Goal: Task Accomplishment & Management: Use online tool/utility

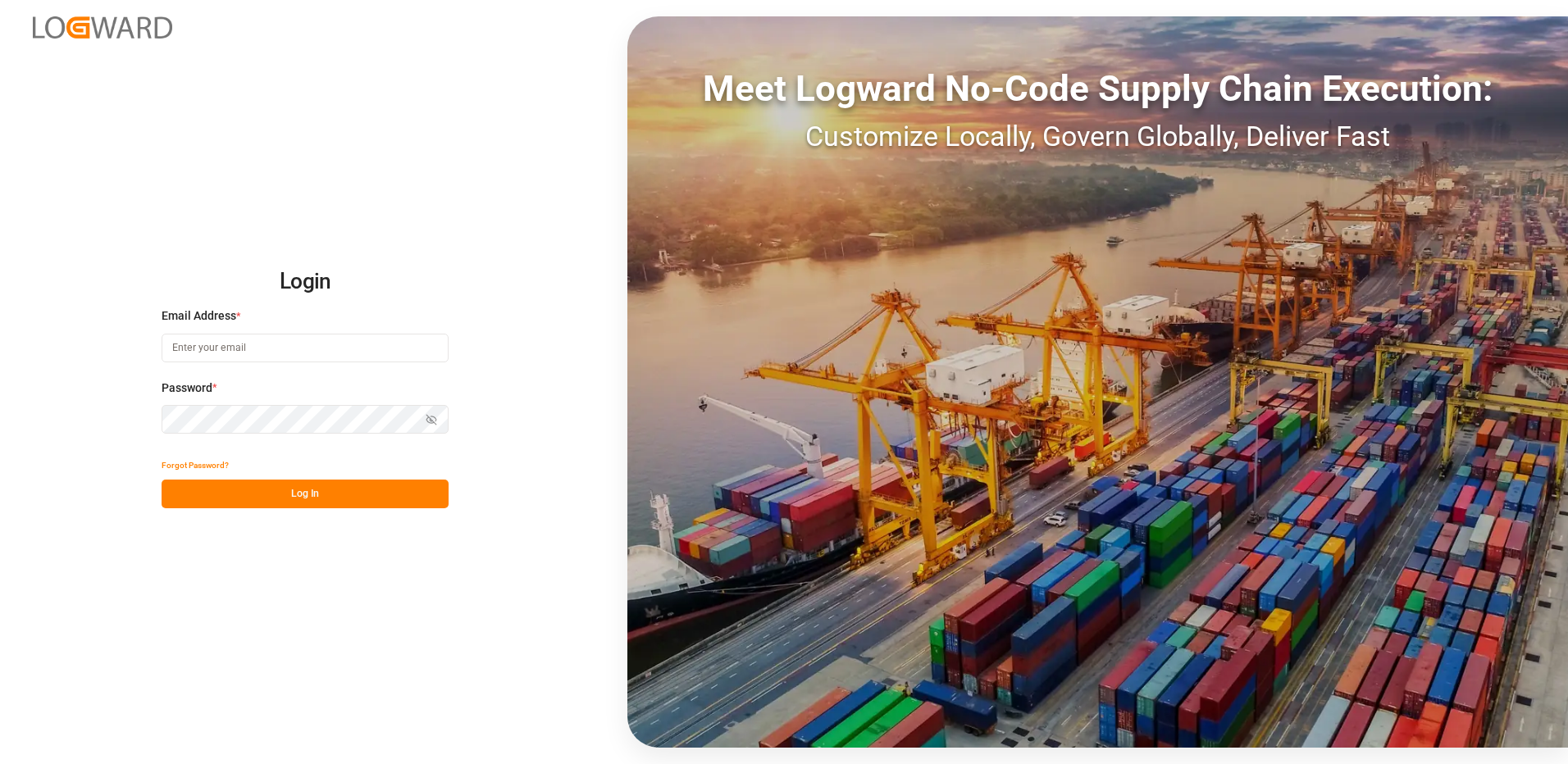
type input "[EMAIL_ADDRESS][DOMAIN_NAME]"
click at [277, 502] on button "Log In" at bounding box center [305, 494] width 287 height 29
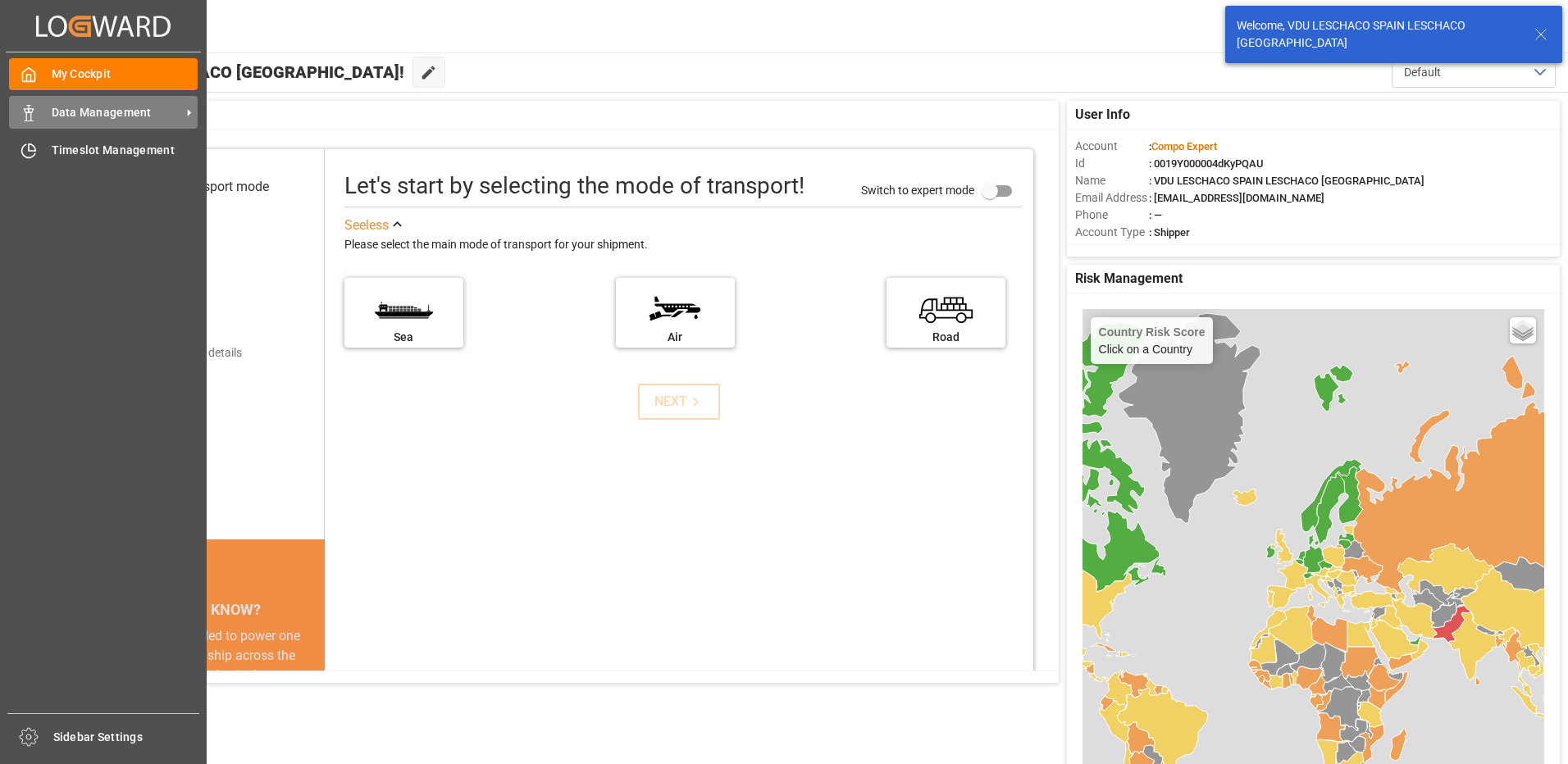
click at [171, 116] on span "Data Management" at bounding box center [117, 113] width 129 height 17
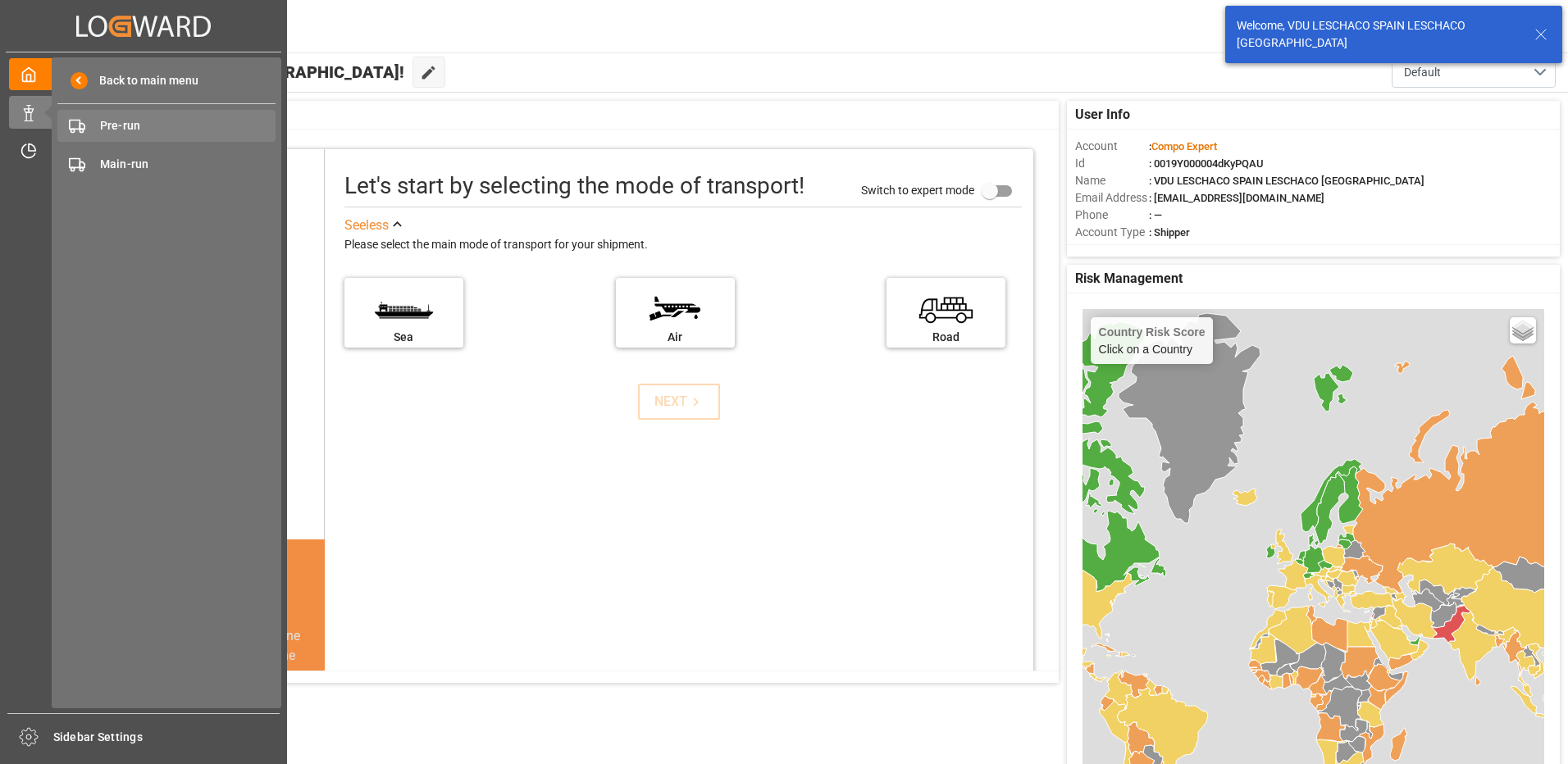
click at [137, 126] on span "Pre-run" at bounding box center [188, 126] width 176 height 17
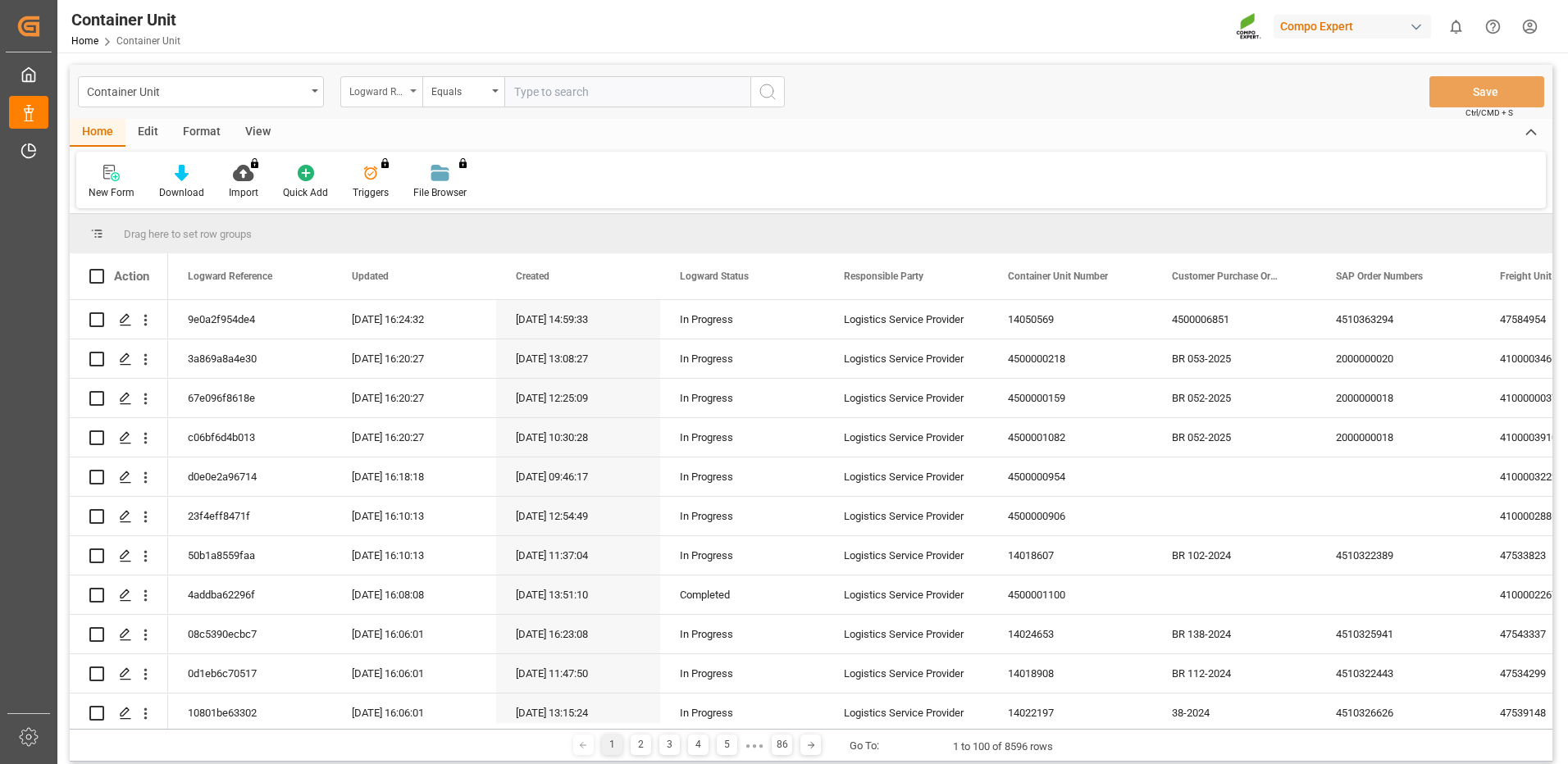
click at [410, 87] on div "Logward Reference" at bounding box center [380, 92] width 82 height 31
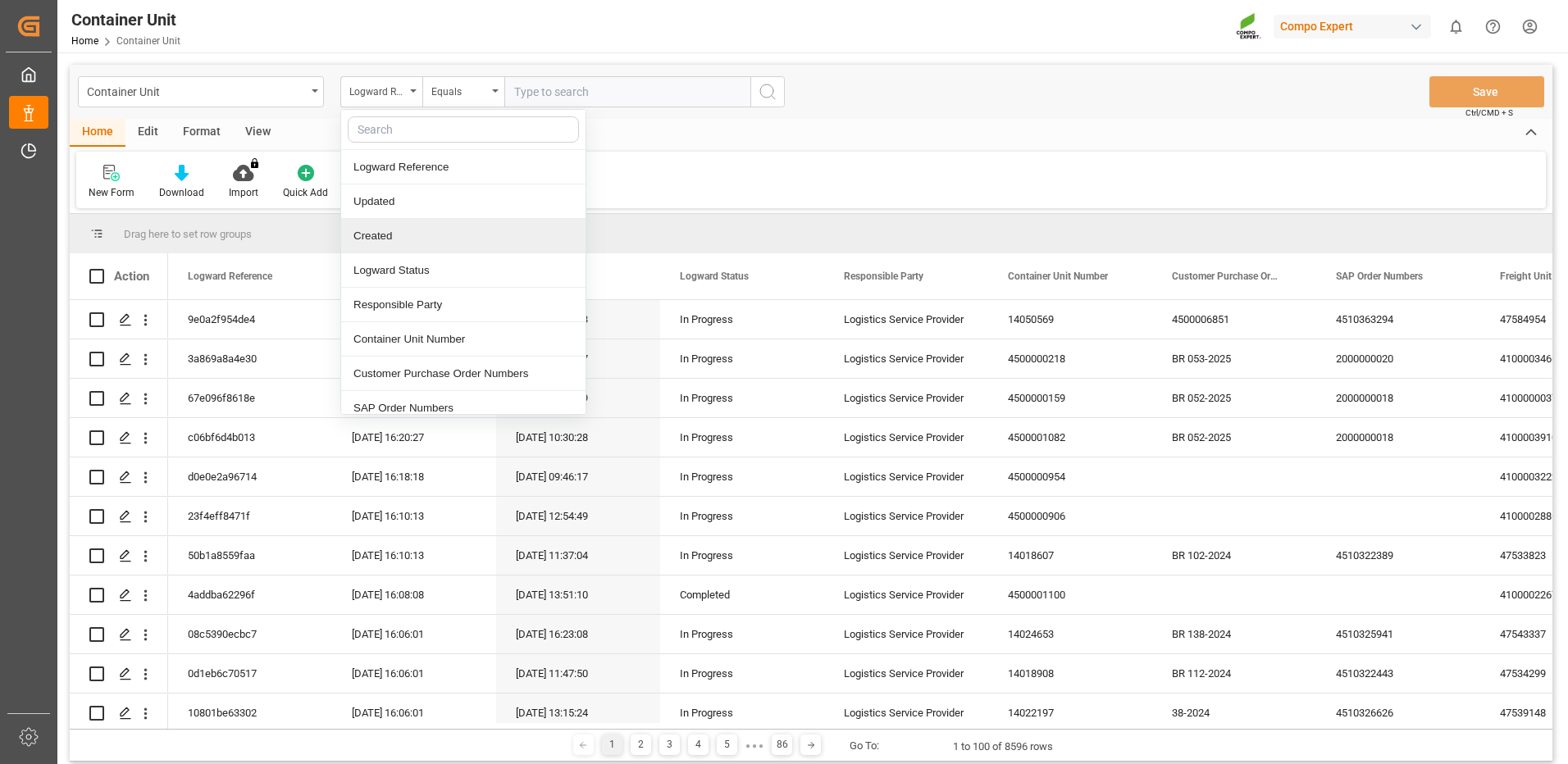
scroll to position [164, 0]
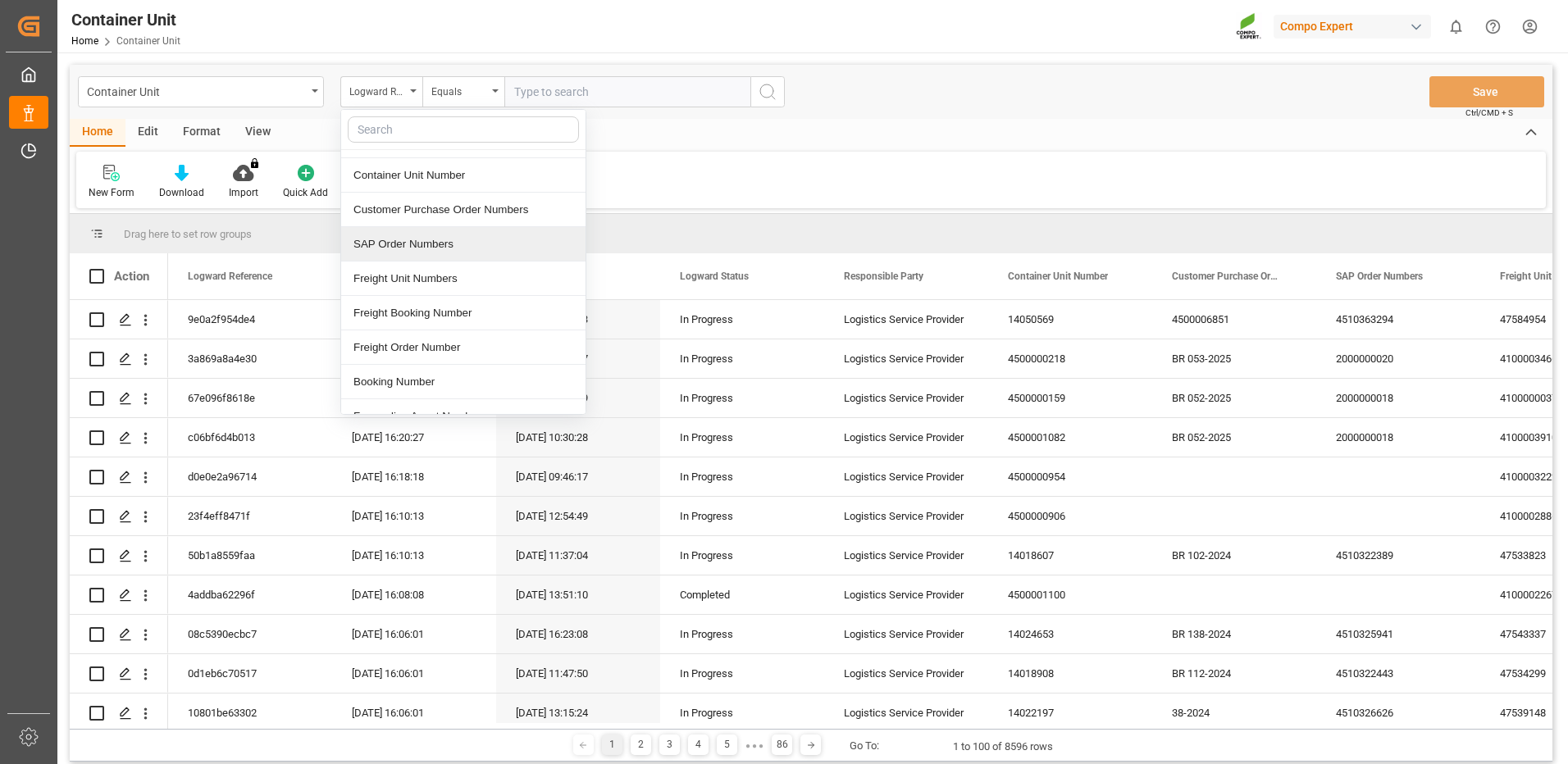
click at [419, 238] on div "SAP Order Numbers" at bounding box center [463, 245] width 245 height 35
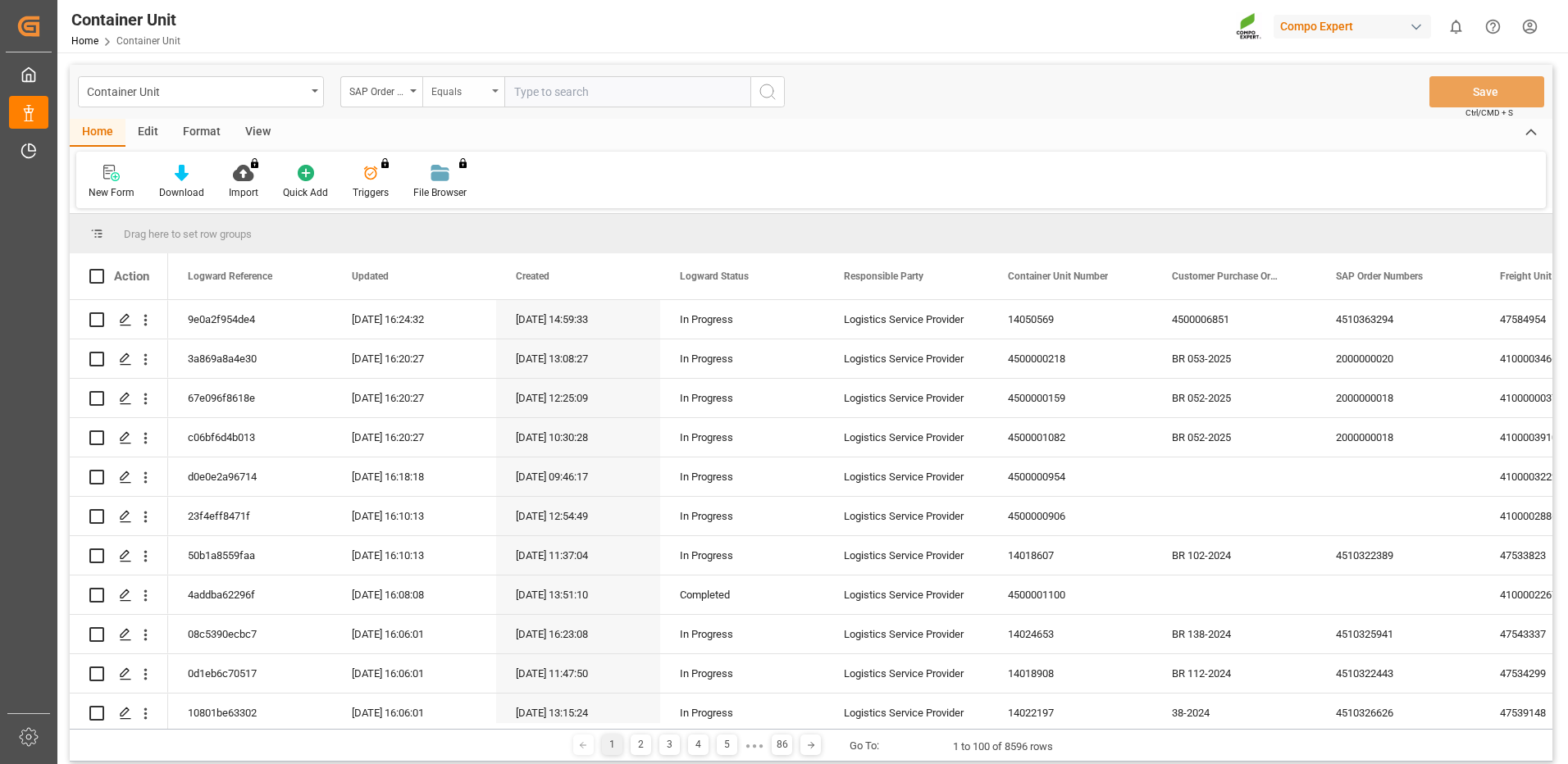
click at [478, 93] on div "Equals" at bounding box center [459, 90] width 56 height 19
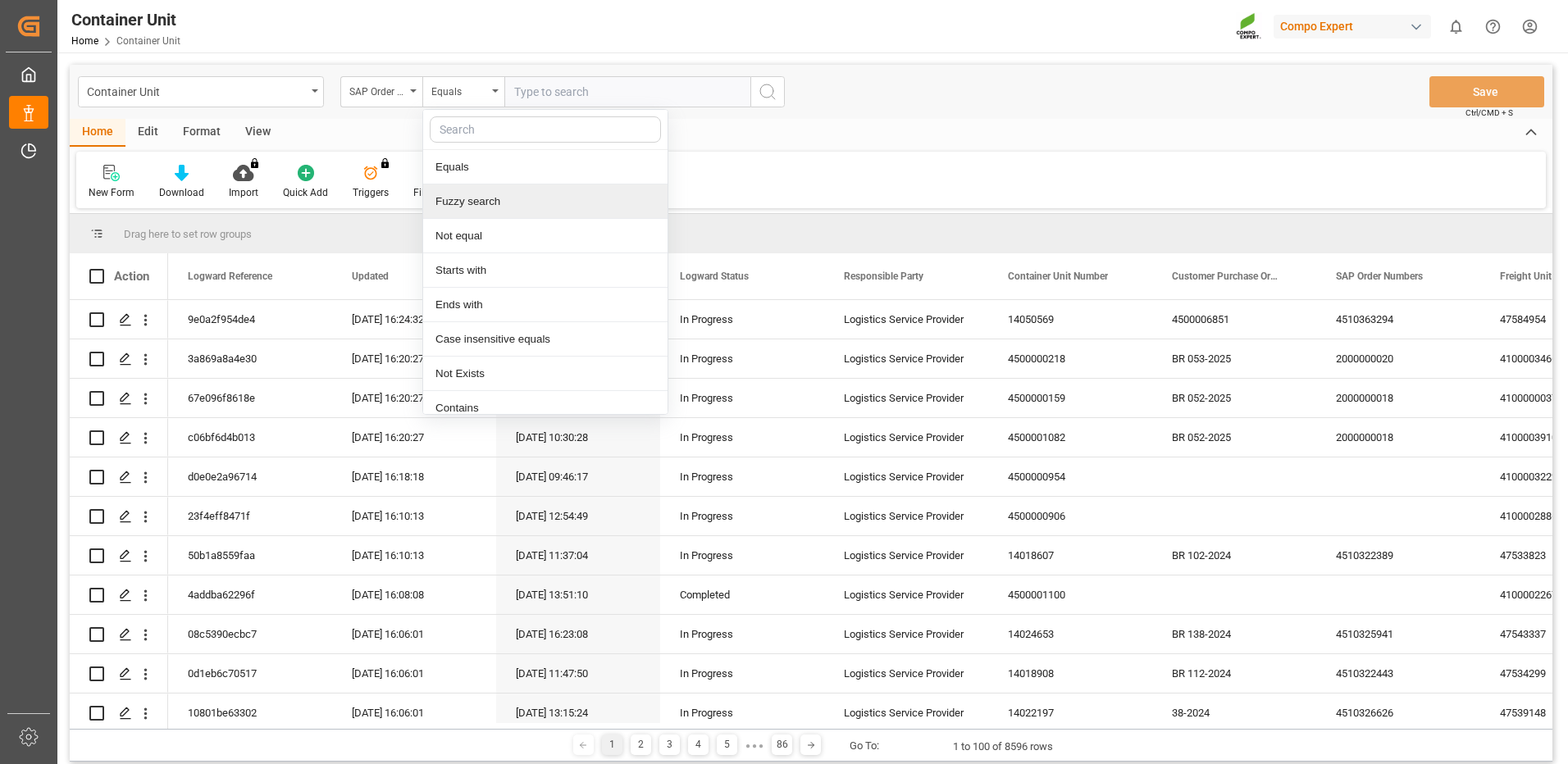
click at [474, 199] on div "Fuzzy search" at bounding box center [545, 202] width 245 height 35
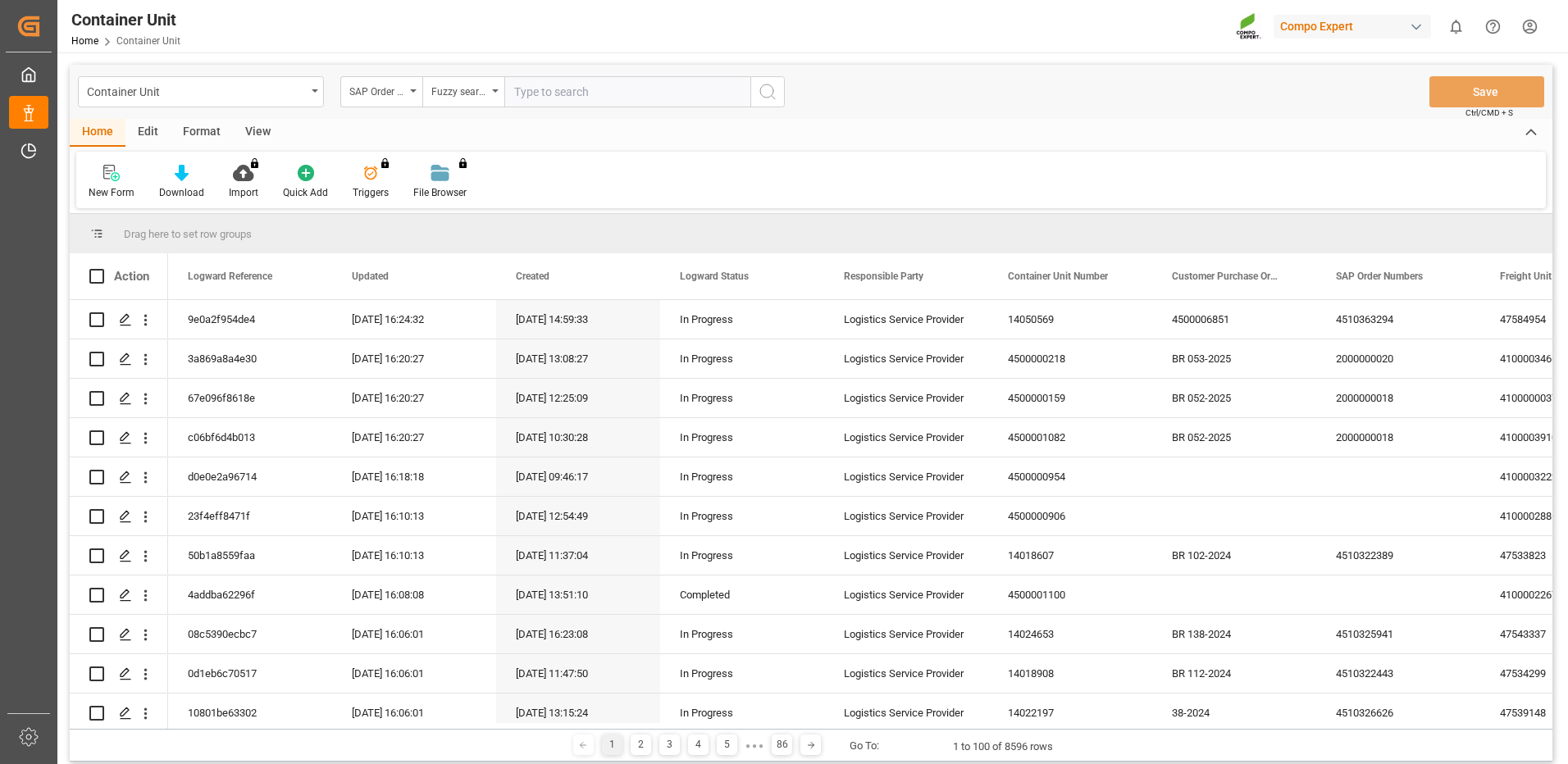
click at [564, 92] on input "text" at bounding box center [627, 92] width 246 height 31
paste input "0005745787"
type input "0005745787"
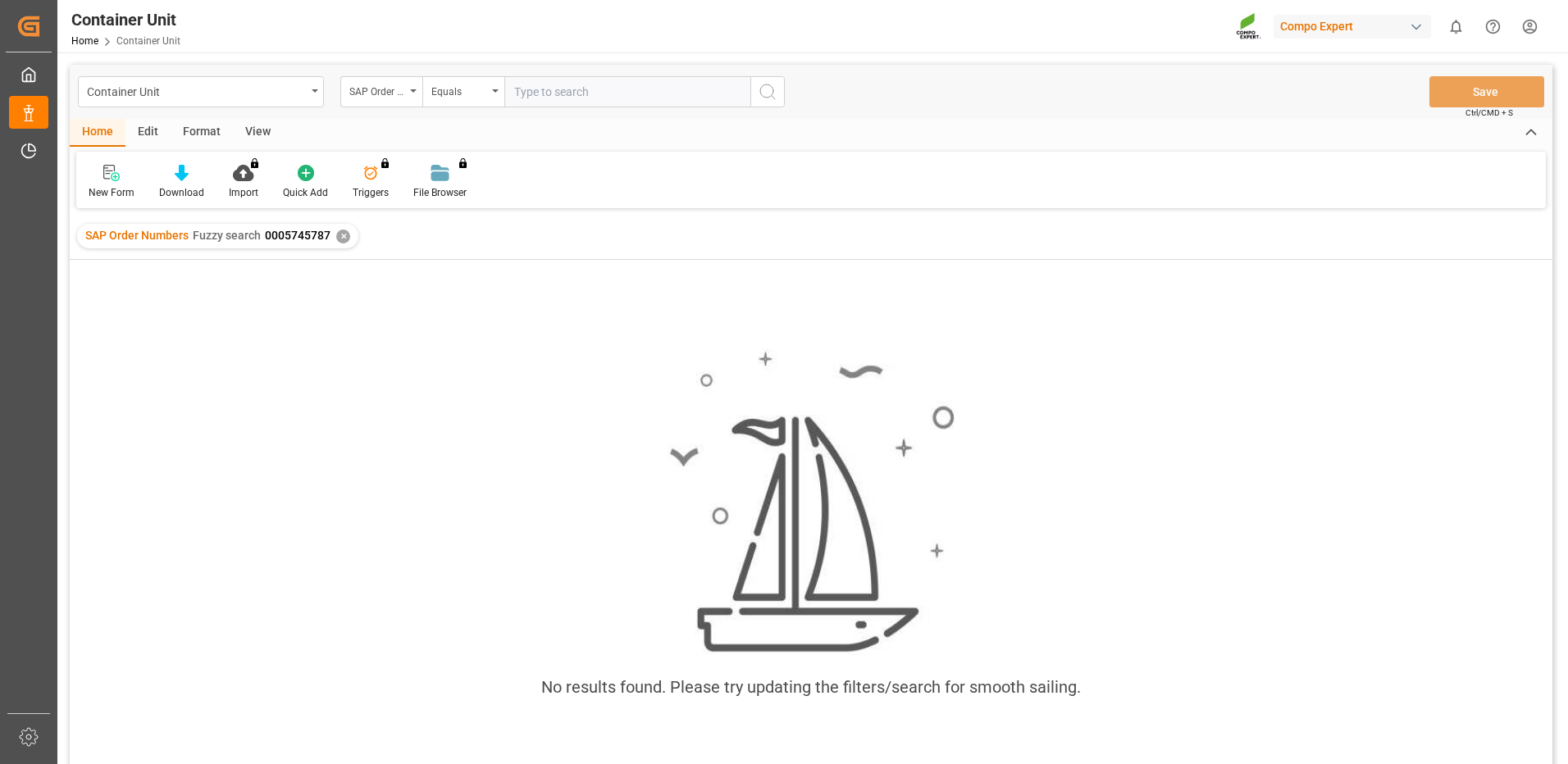
click at [339, 242] on div "✕" at bounding box center [343, 236] width 13 height 13
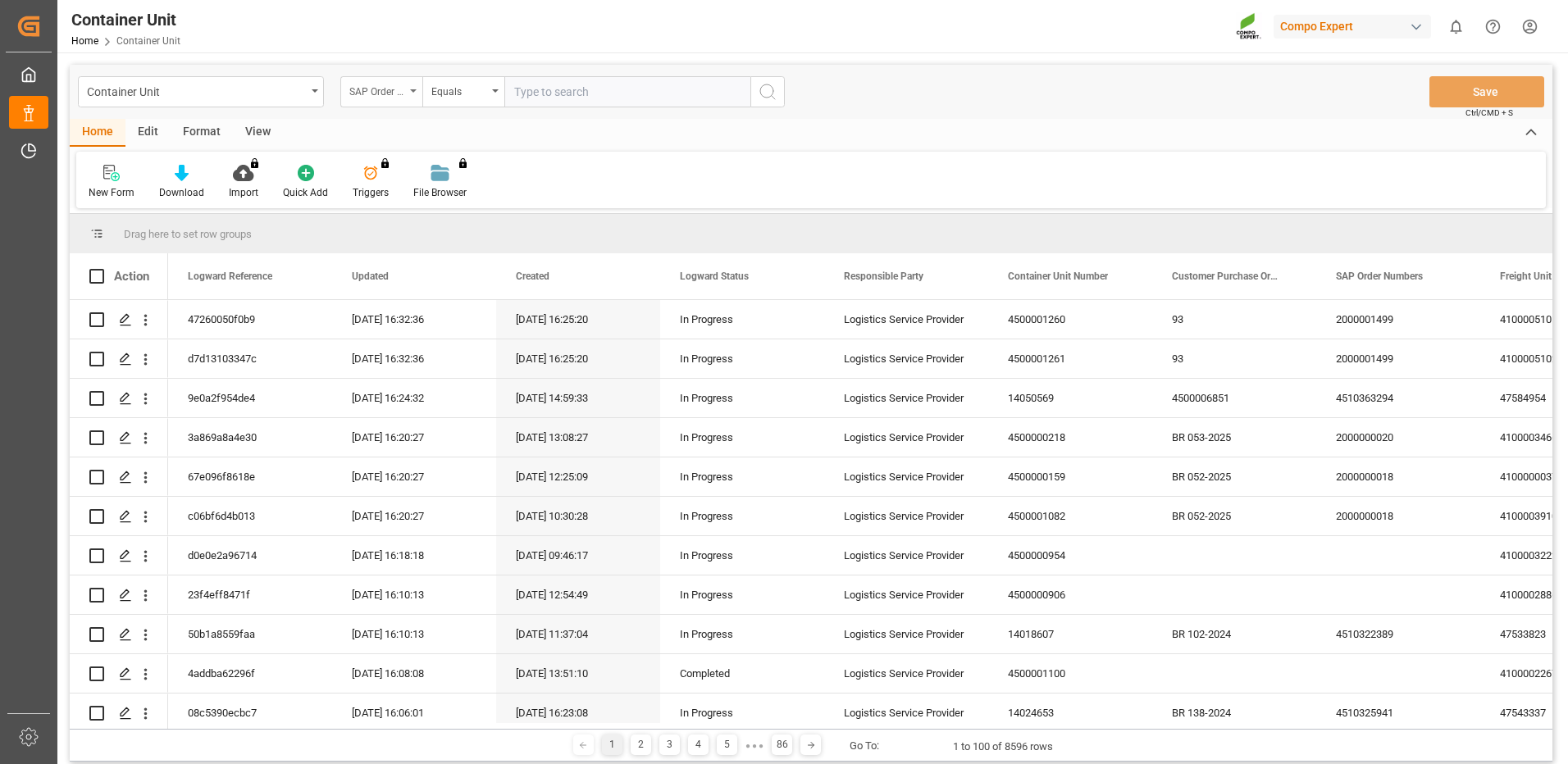
click at [410, 107] on div "SAP Order Numbers" at bounding box center [380, 92] width 82 height 31
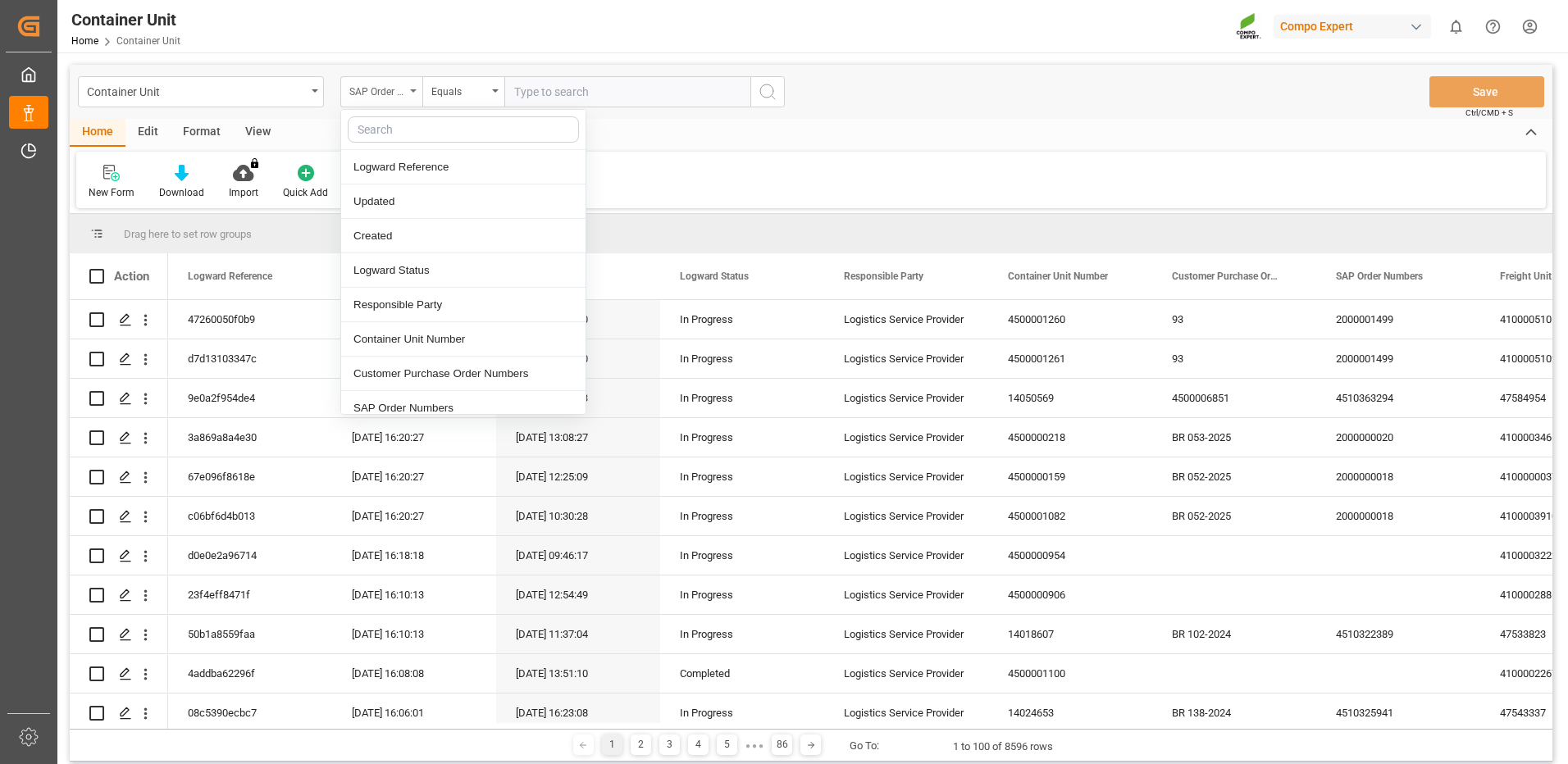
click at [410, 104] on div "SAP Order Numbers" at bounding box center [380, 92] width 82 height 31
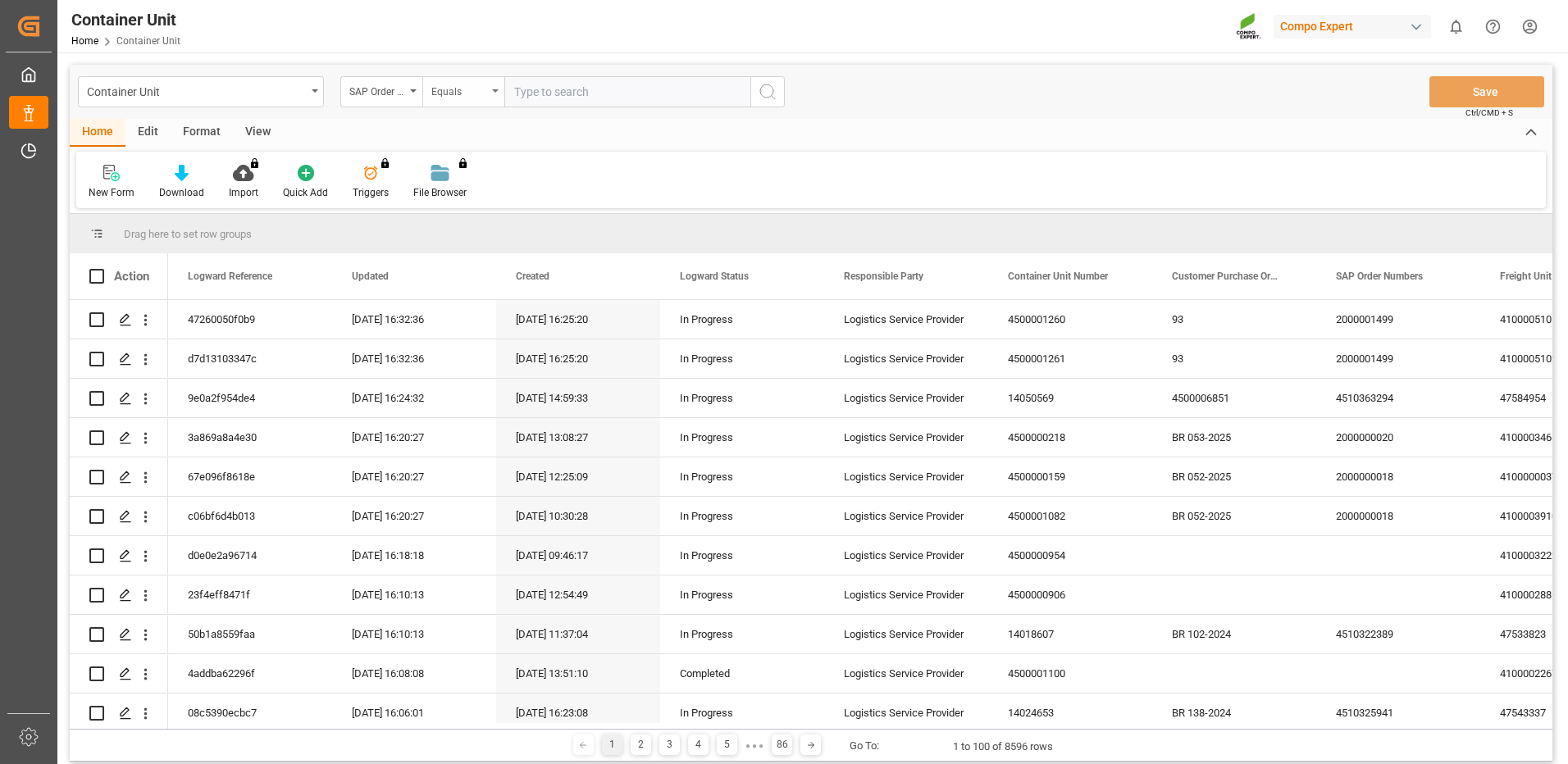
click at [481, 91] on div "Equals" at bounding box center [459, 90] width 56 height 19
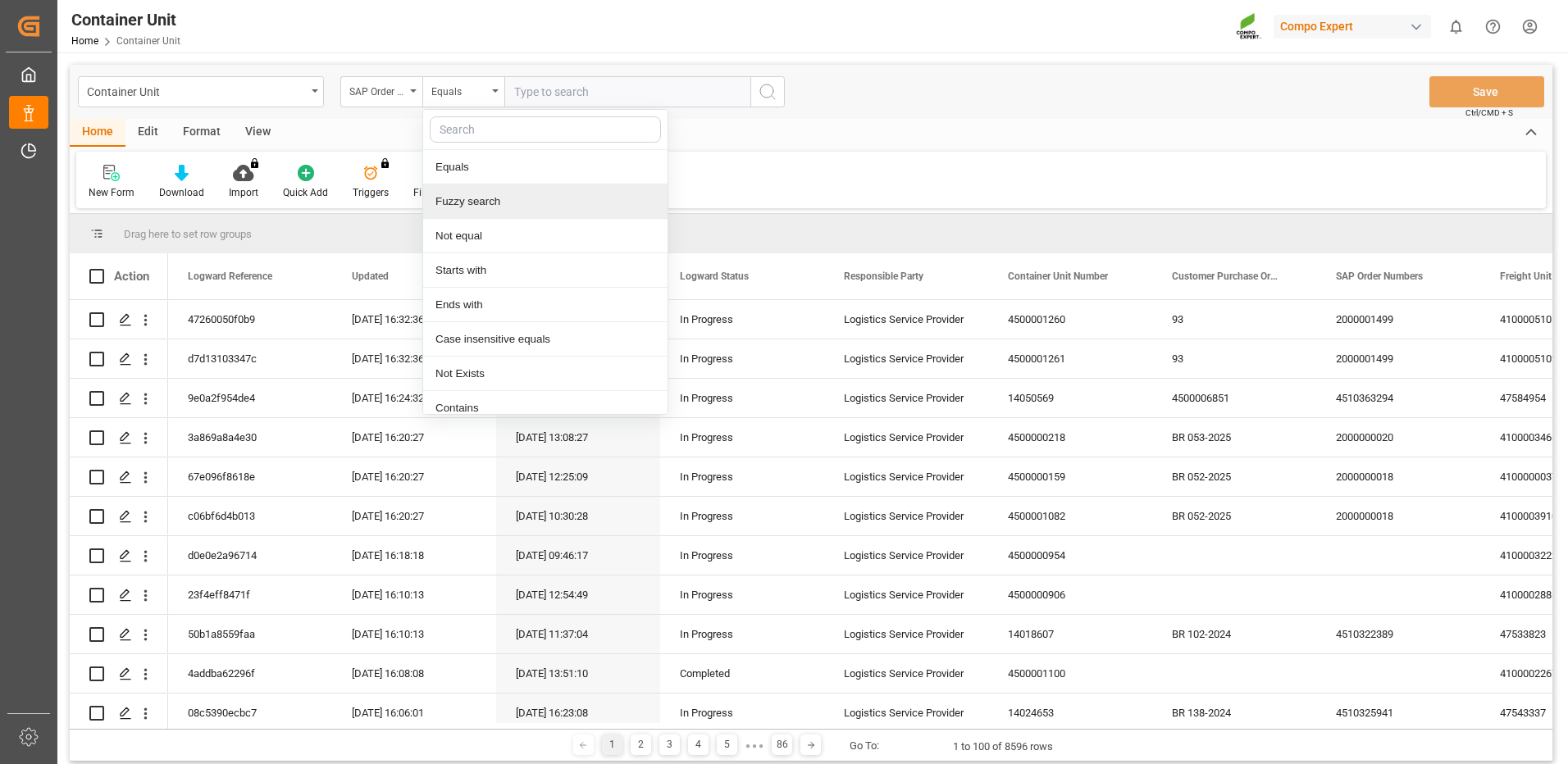
click at [483, 207] on div "Fuzzy search" at bounding box center [545, 202] width 245 height 35
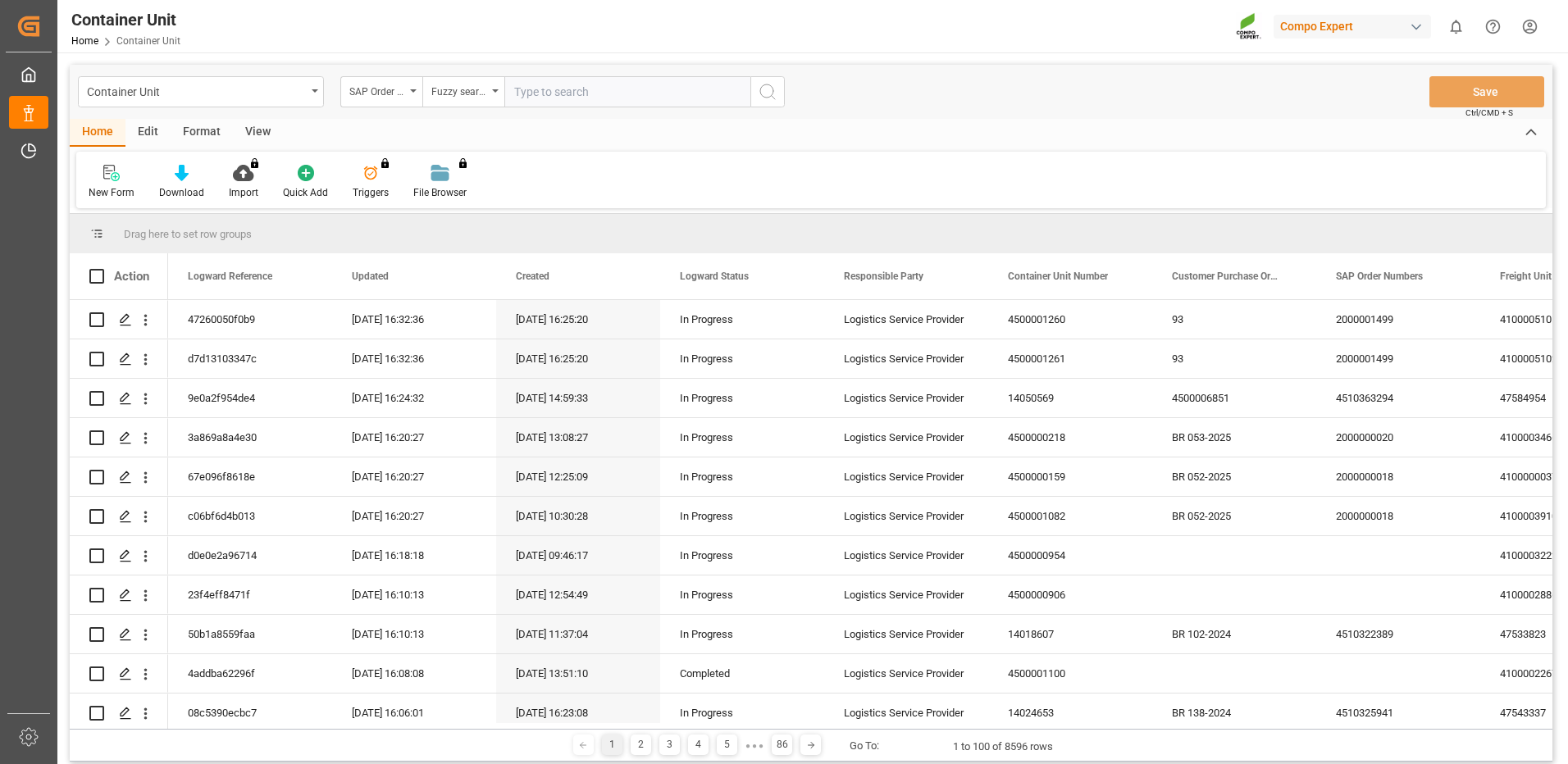
click at [606, 78] on input "text" at bounding box center [627, 92] width 246 height 31
type input "4510365832"
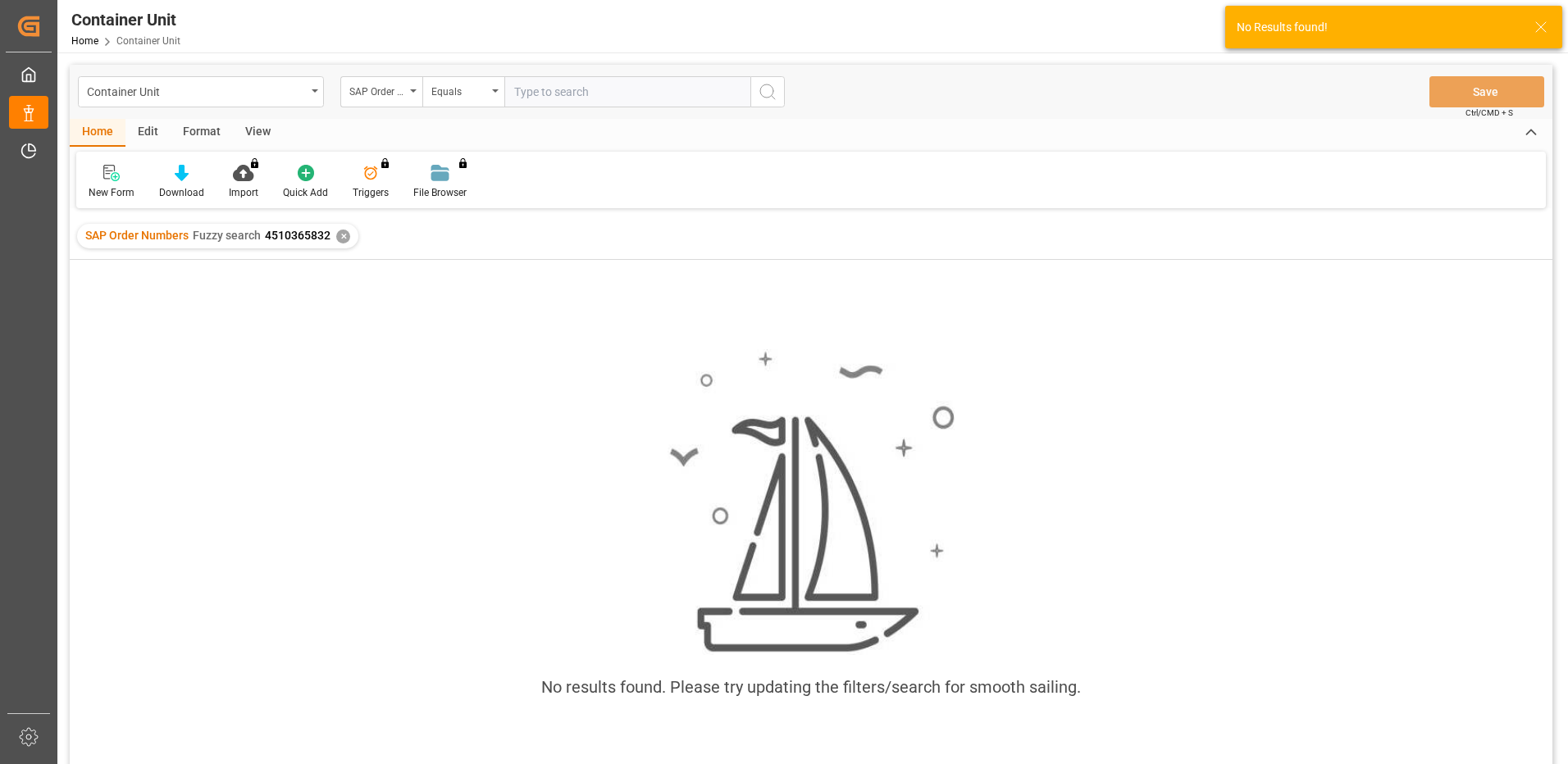
click at [305, 237] on span "4510365832" at bounding box center [298, 235] width 65 height 13
click at [319, 89] on div "Container Unit" at bounding box center [200, 92] width 246 height 31
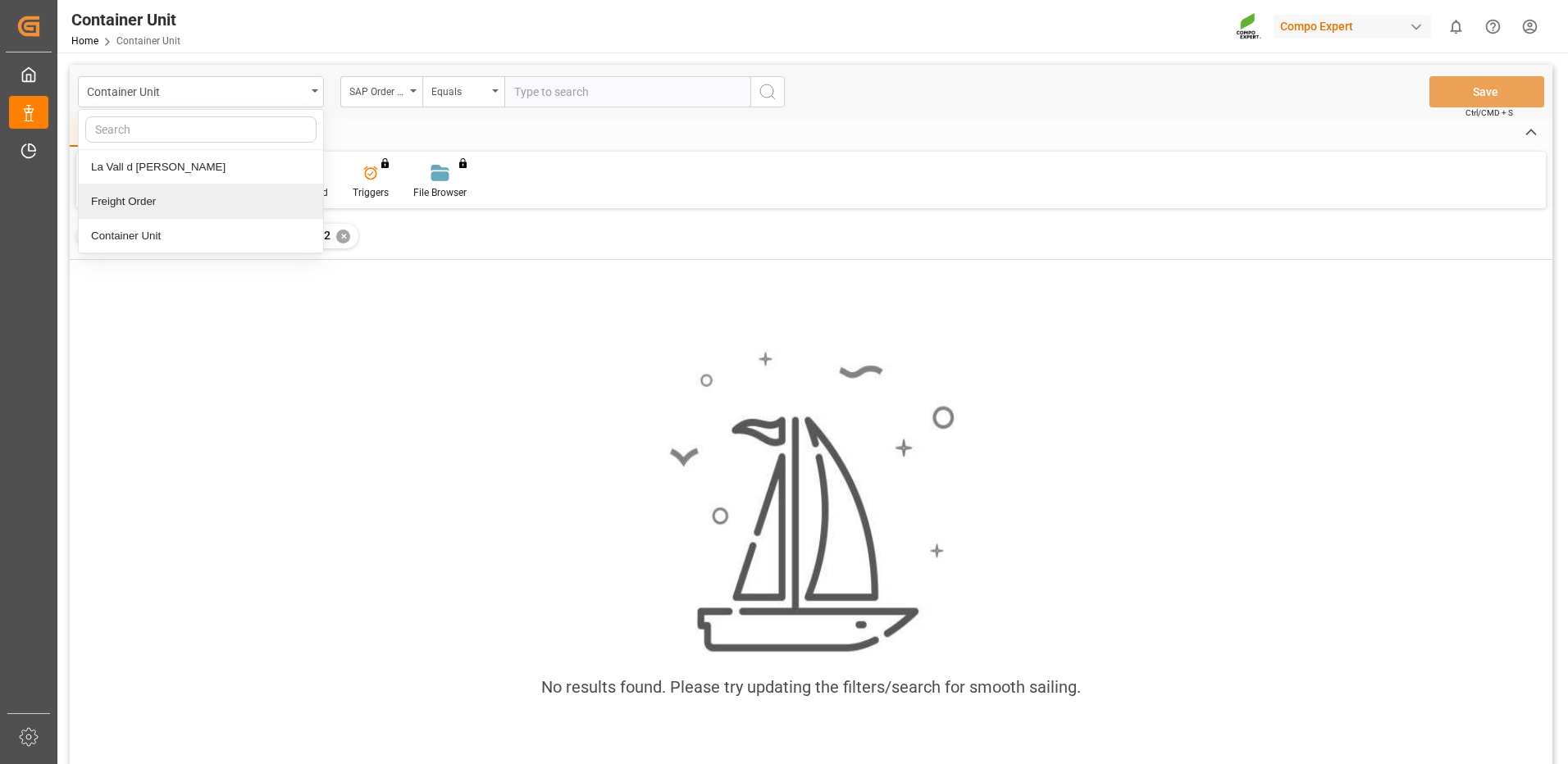
click at [169, 201] on div "Freight Order" at bounding box center [201, 202] width 245 height 35
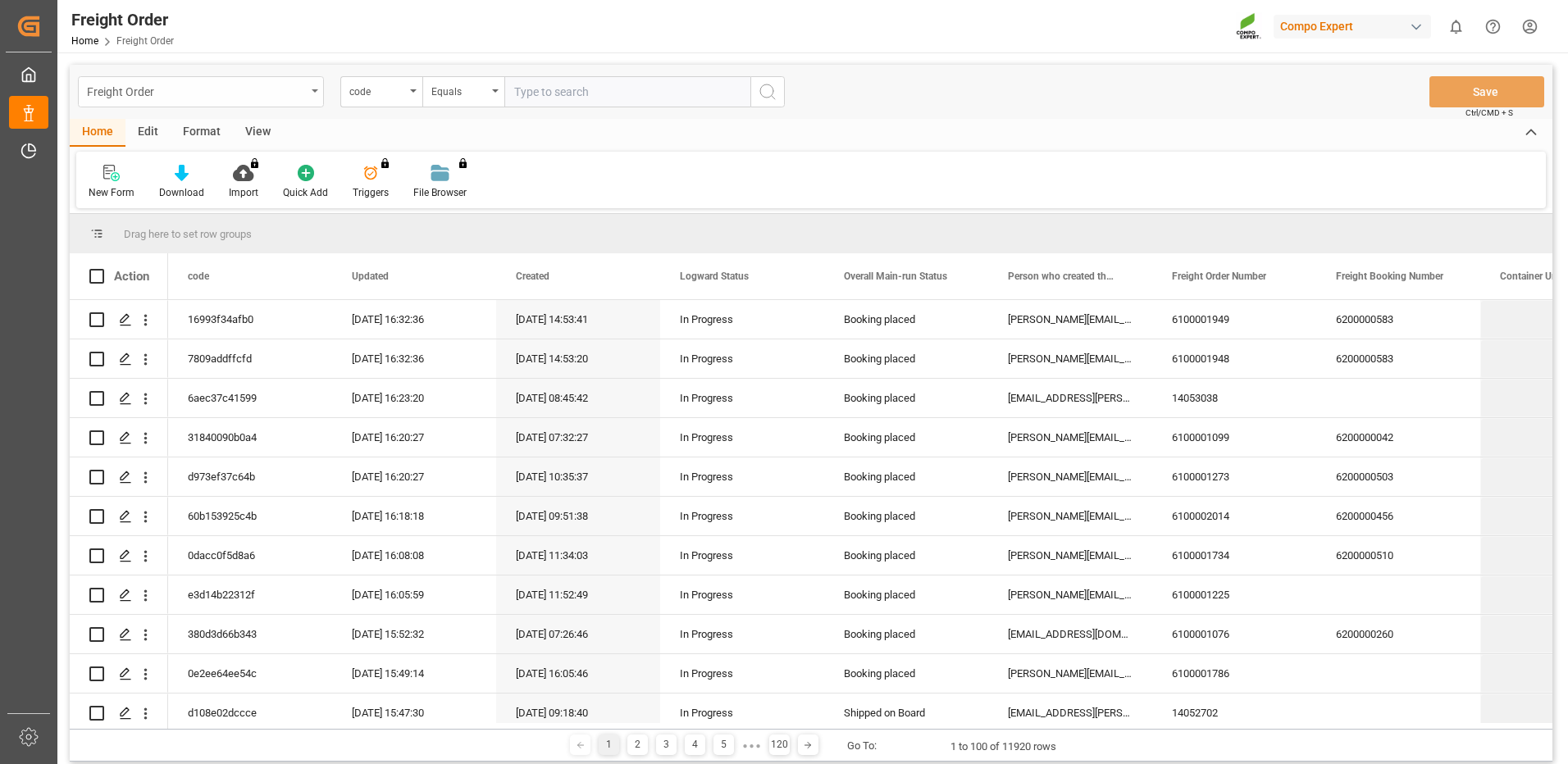
click at [314, 91] on icon "open menu" at bounding box center [314, 91] width 7 height 3
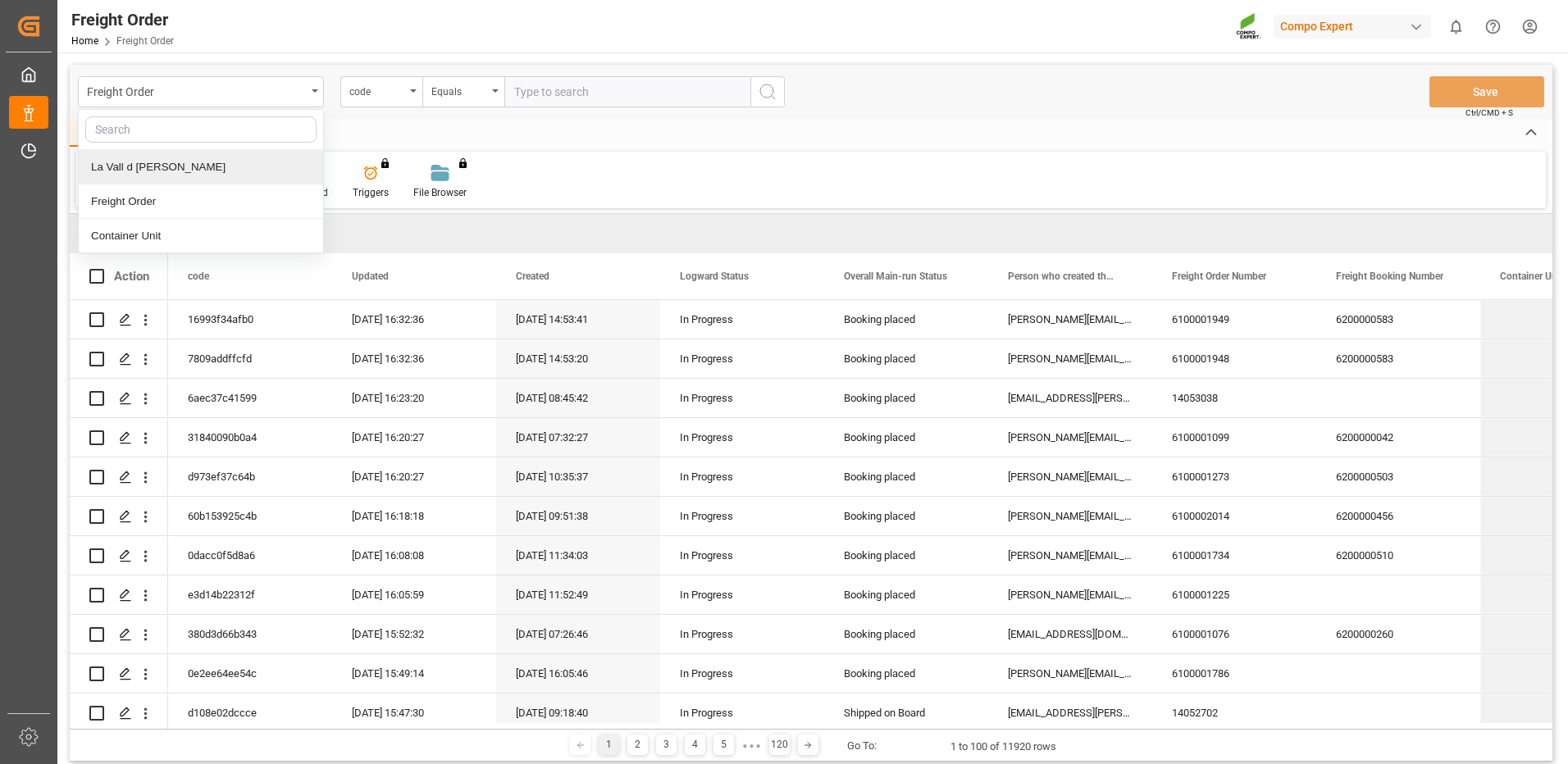
click at [188, 163] on div "La Vall d [PERSON_NAME]" at bounding box center [201, 168] width 245 height 35
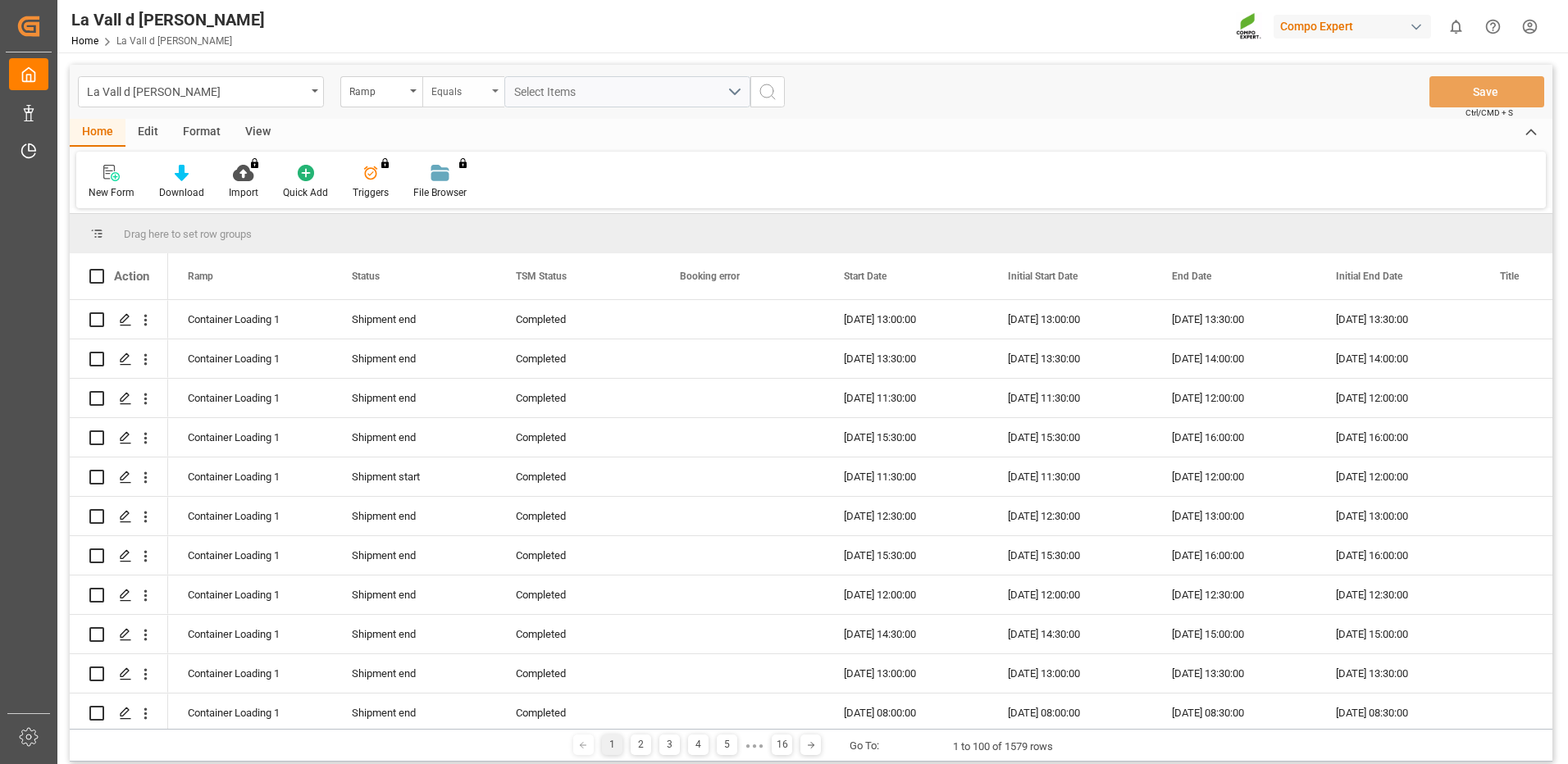
click at [492, 89] on div "Equals" at bounding box center [462, 92] width 82 height 31
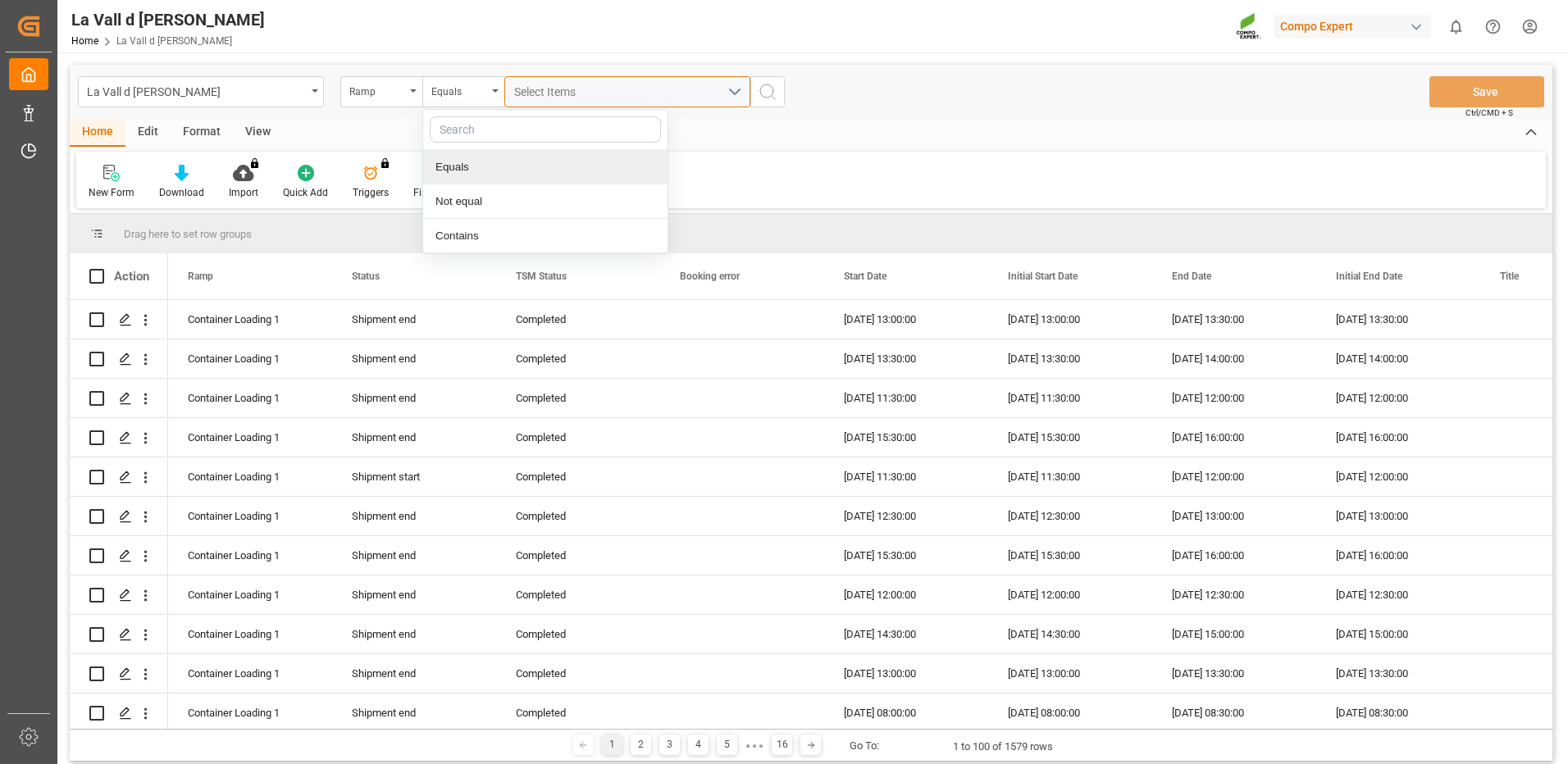
click at [642, 91] on div "Select Items" at bounding box center [620, 92] width 213 height 17
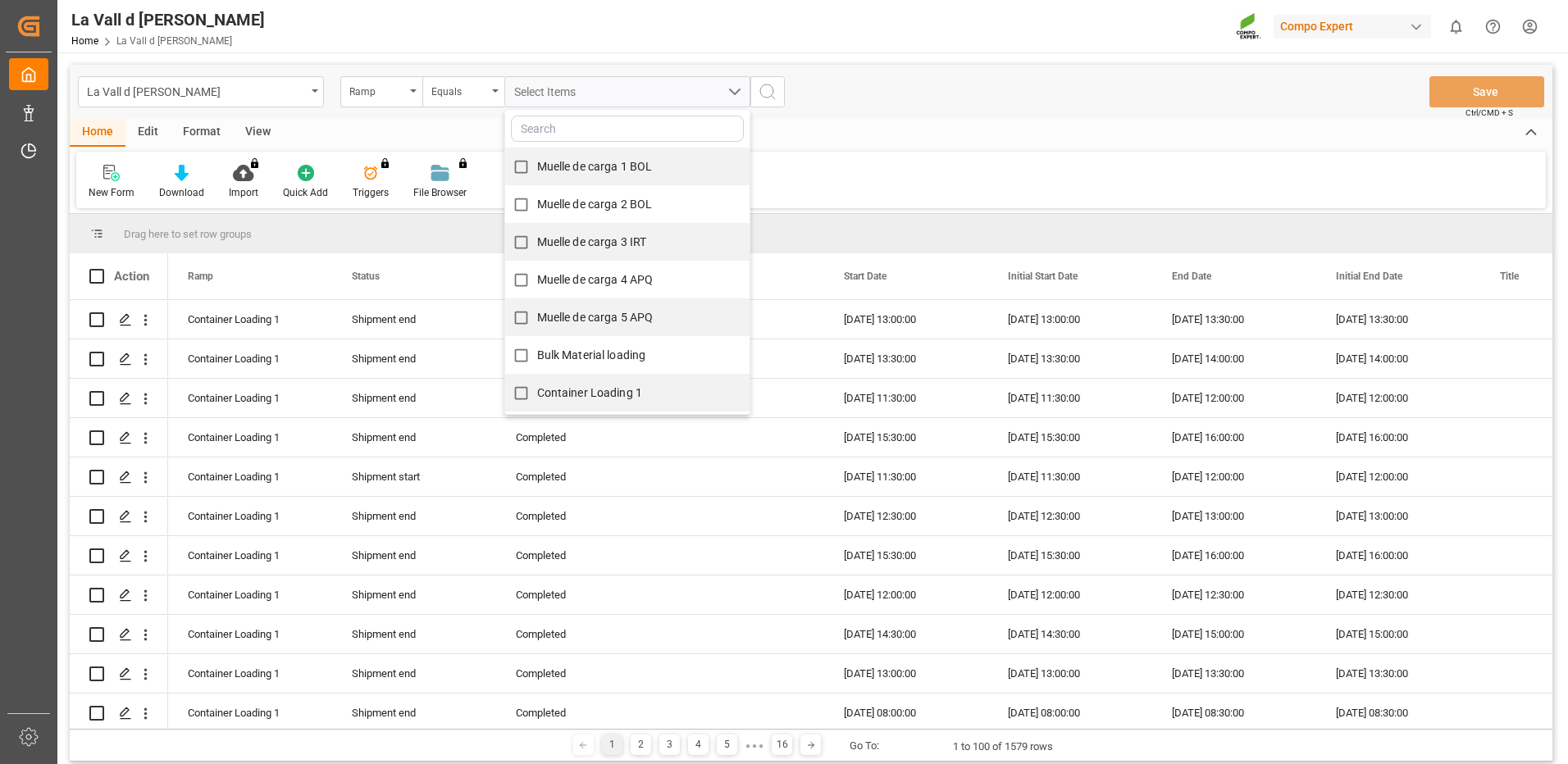
click at [1026, 96] on div "La Vall d Uixo Ramp Equals Select Items Muelle de carga 1 BOL Muelle de carga 2…" at bounding box center [810, 92] width 1482 height 54
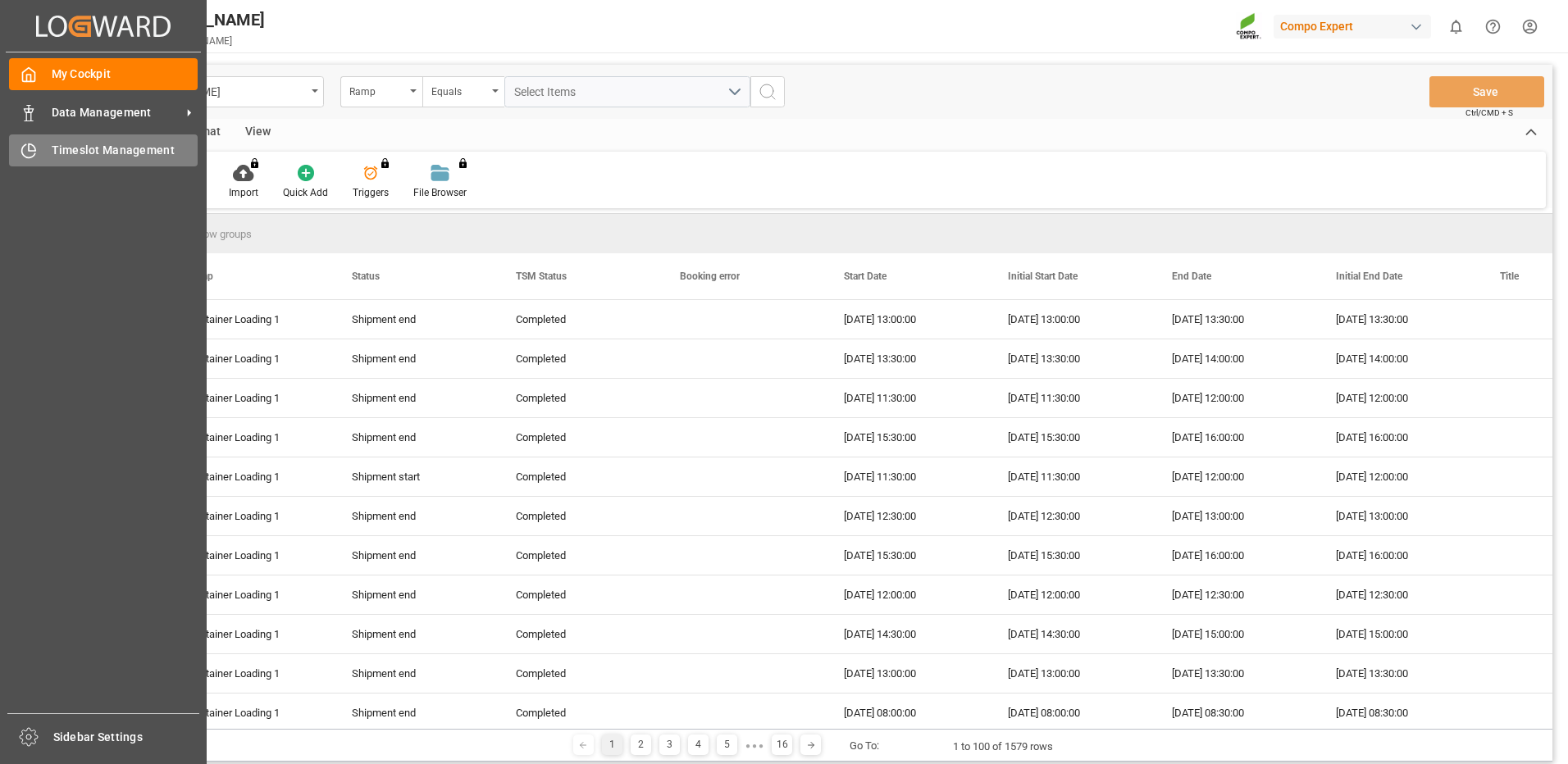
click at [134, 141] on div "Timeslot Management Timeslot Management" at bounding box center [103, 150] width 189 height 32
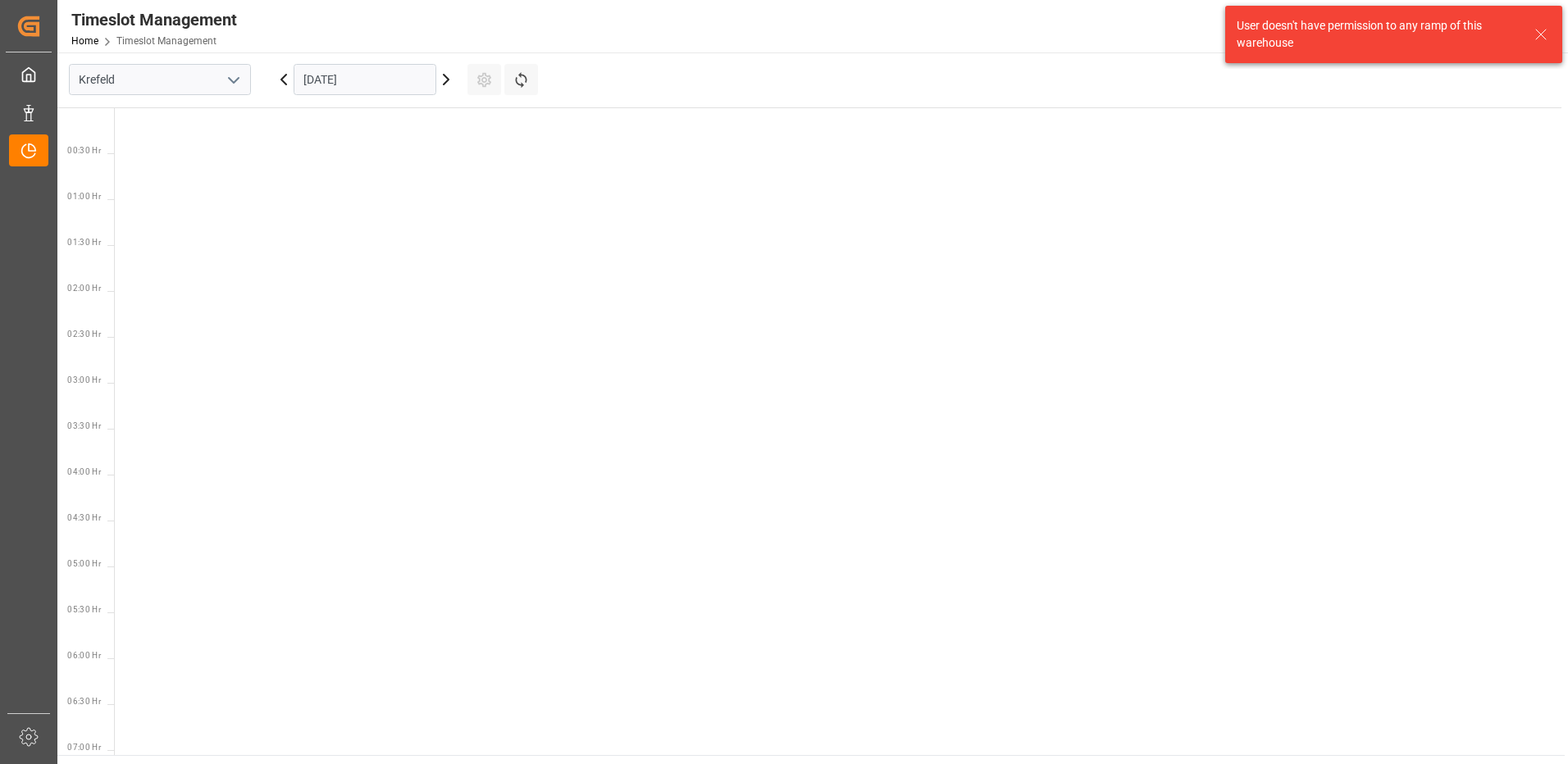
scroll to position [1402, 0]
click at [238, 83] on icon "open menu" at bounding box center [233, 80] width 19 height 19
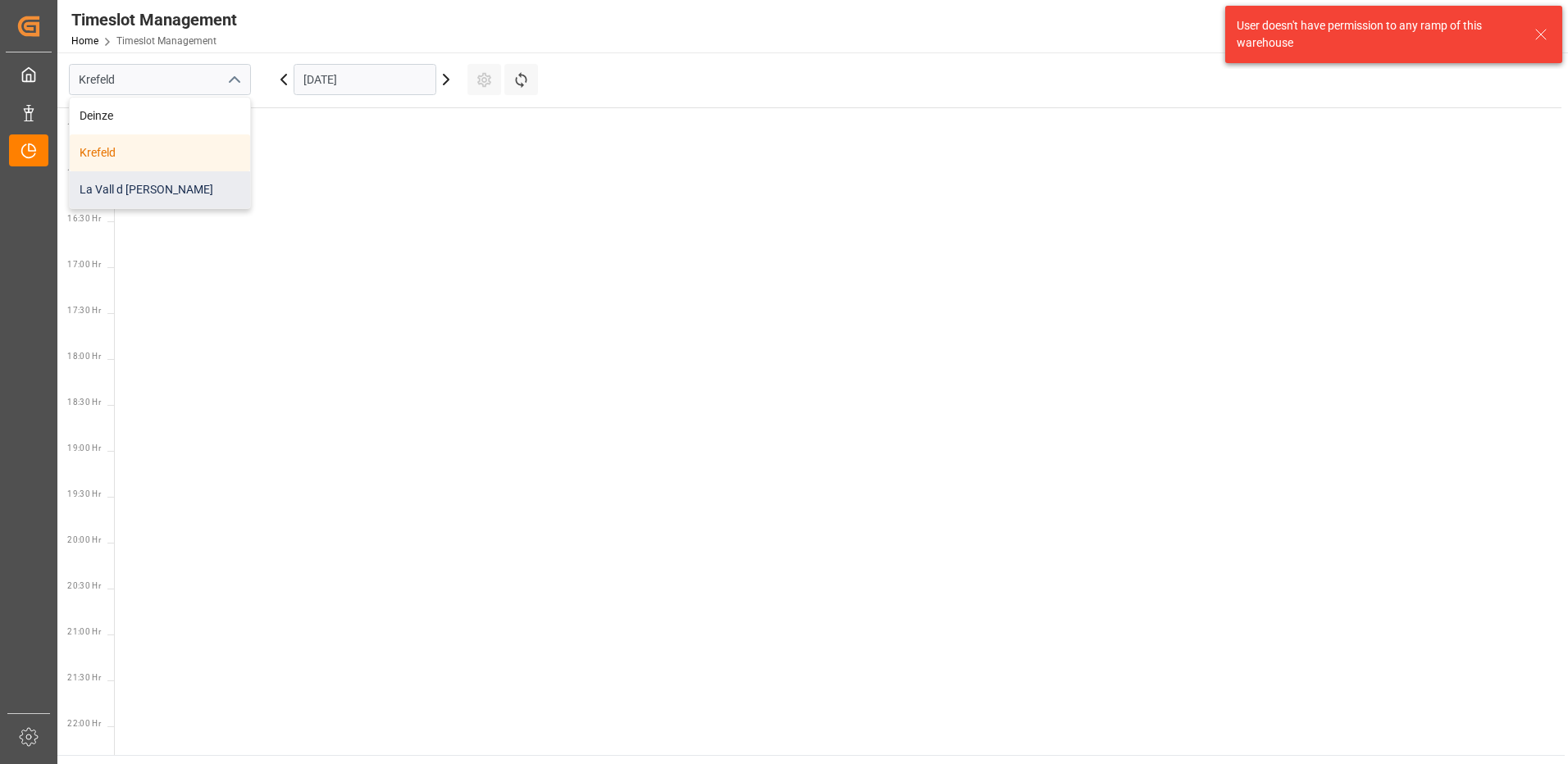
click at [125, 173] on div "La Vall d [PERSON_NAME]" at bounding box center [159, 190] width 180 height 37
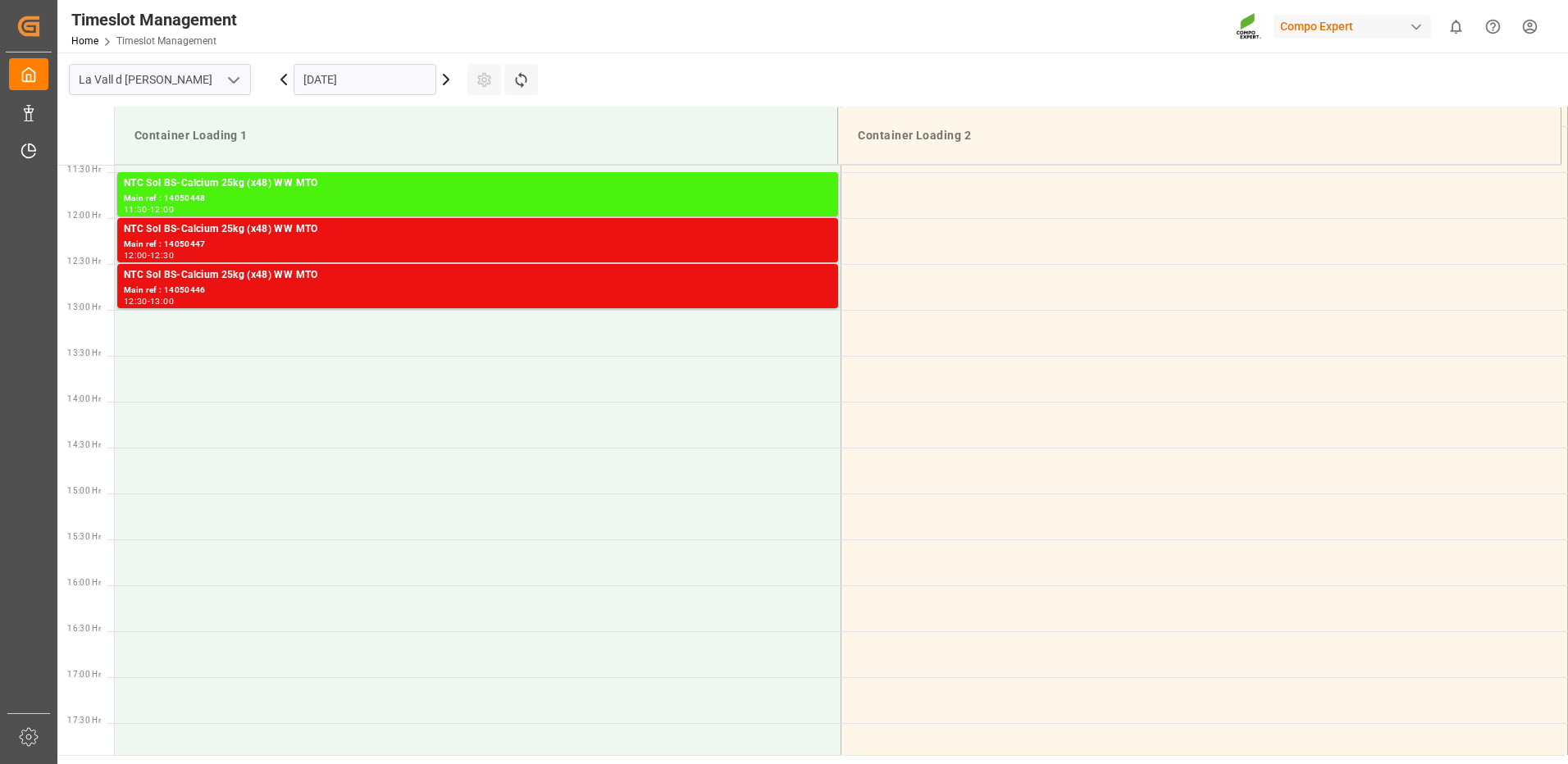
scroll to position [967, 0]
